Goal: Check status: Check status

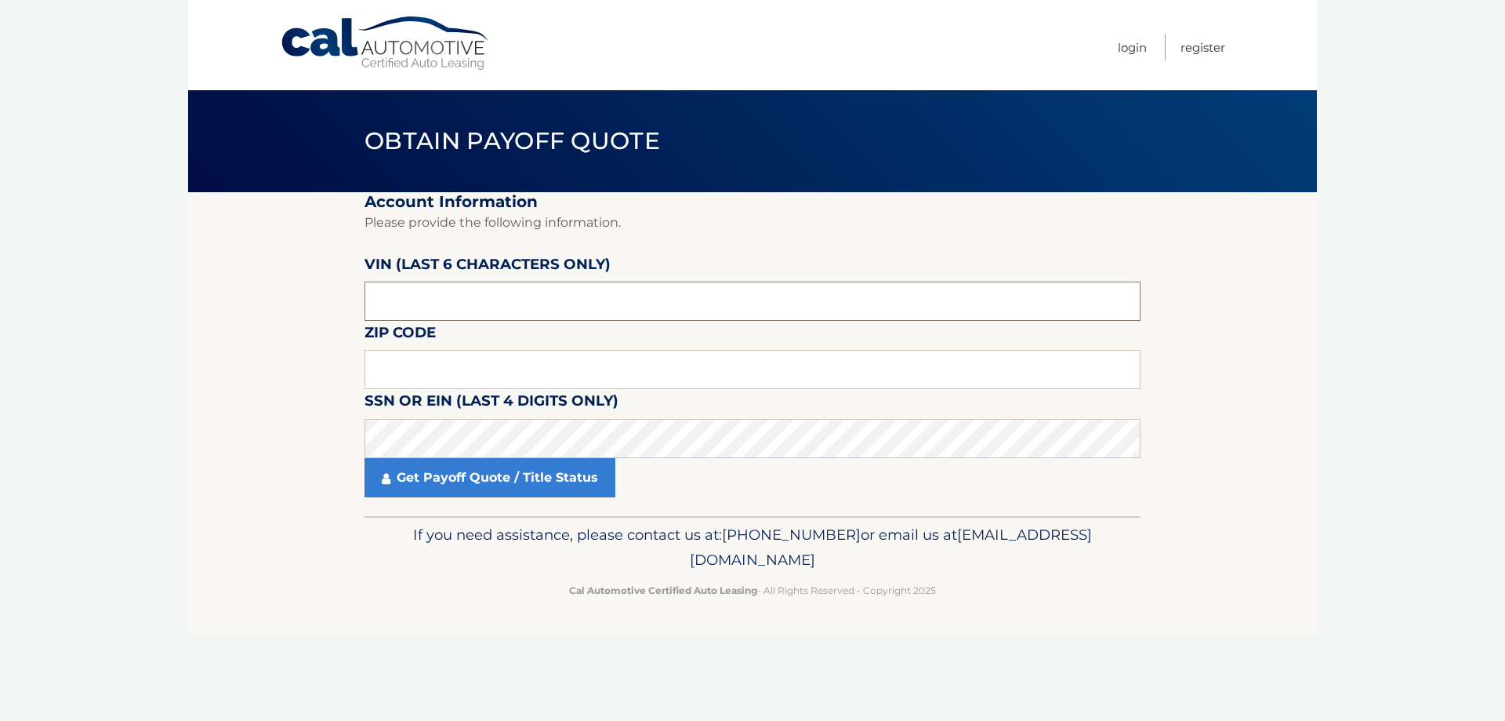
click at [472, 292] on input "text" at bounding box center [753, 300] width 776 height 39
type input "386402"
click at [438, 359] on input "text" at bounding box center [753, 369] width 776 height 39
type input "07832"
click at [459, 481] on link "Get Payoff Quote / Title Status" at bounding box center [490, 477] width 251 height 39
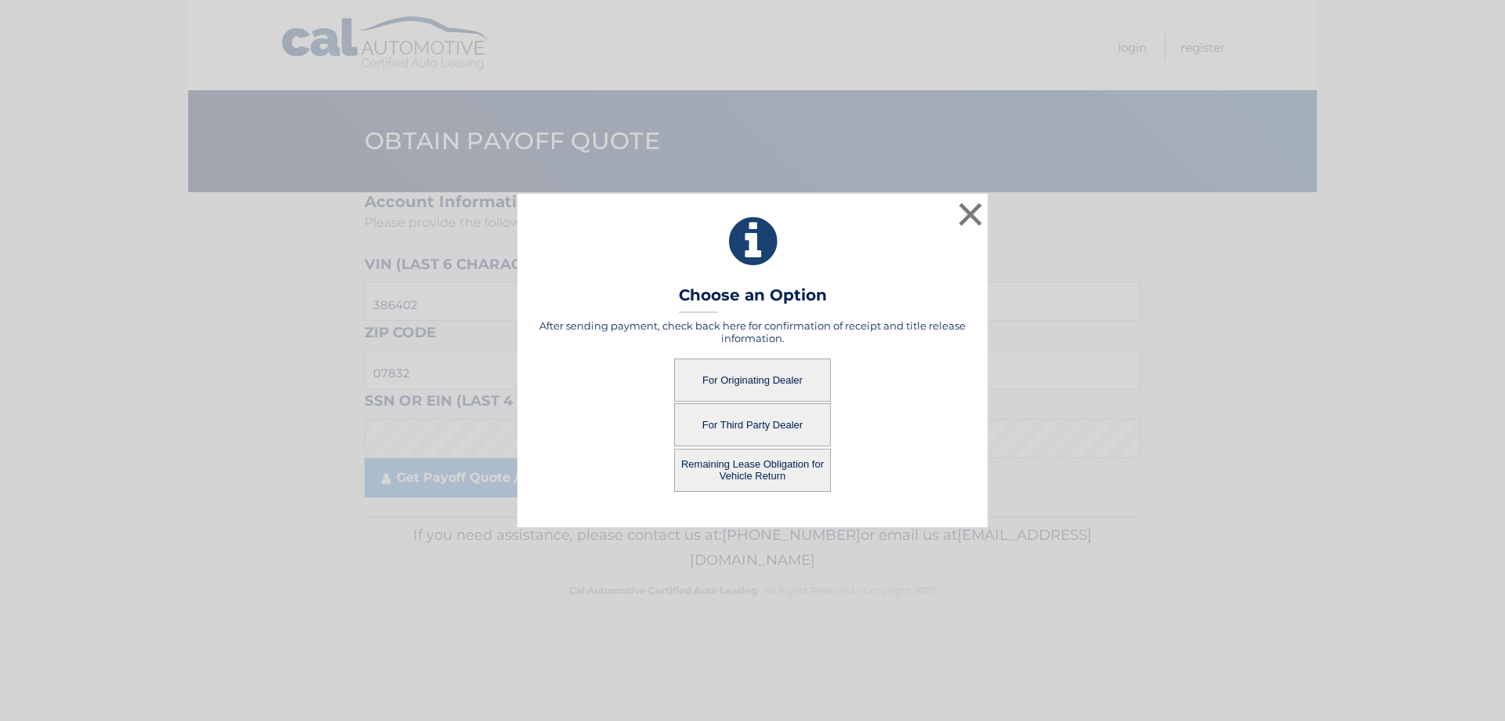
click at [762, 420] on button "For Third Party Dealer" at bounding box center [752, 424] width 157 height 43
click at [768, 424] on button "For Third Party Dealer" at bounding box center [752, 424] width 157 height 43
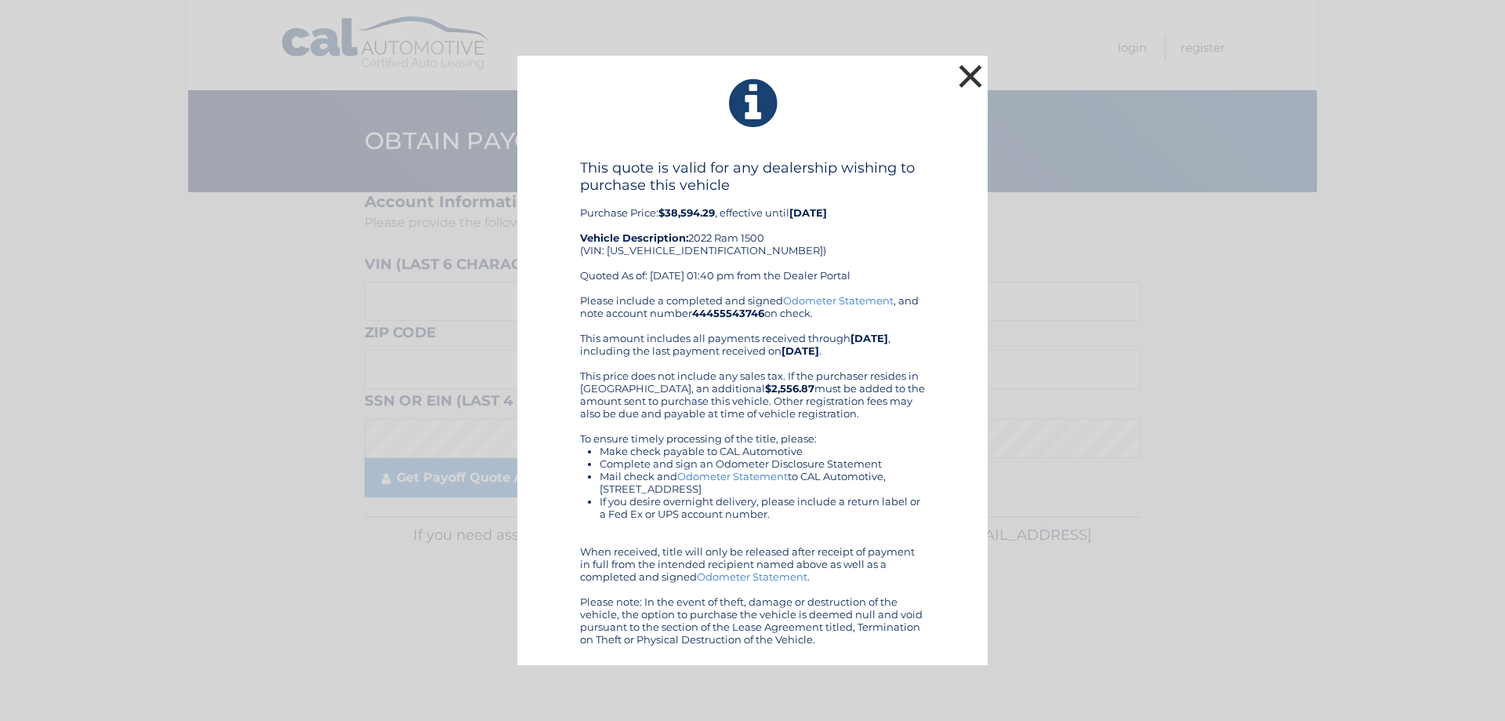
click at [970, 77] on button "×" at bounding box center [970, 75] width 31 height 31
